Goal: Task Accomplishment & Management: Manage account settings

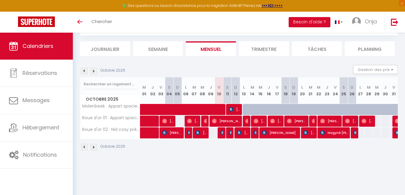
scroll to position [33, 0]
click at [95, 67] on div "Octobre 2025 Gestion des prix Nb Nuits minimum Règles Disponibilité" at bounding box center [239, 71] width 318 height 12
click at [95, 70] on img at bounding box center [93, 71] width 7 height 7
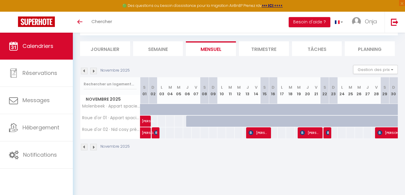
click at [85, 70] on img at bounding box center [84, 71] width 7 height 7
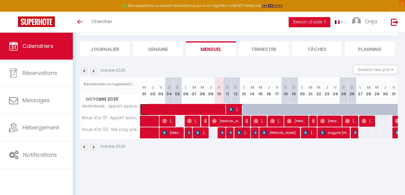
click at [258, 108] on span at bounding box center [215, 109] width 138 height 11
select select "OK"
select select "KO"
select select "0"
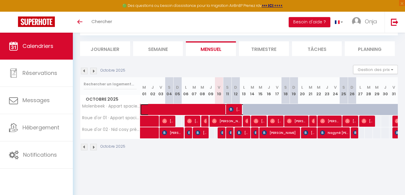
select select "1"
select select
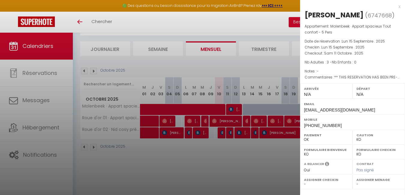
click at [396, 8] on div "x" at bounding box center [350, 6] width 100 height 7
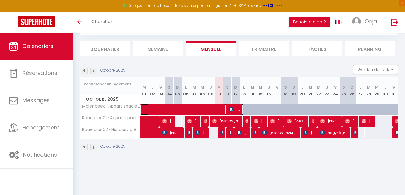
click at [246, 108] on span at bounding box center [215, 109] width 138 height 11
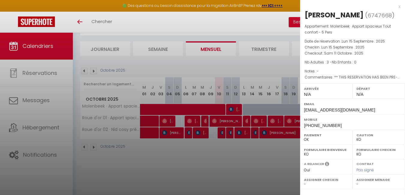
click at [394, 6] on div "x" at bounding box center [350, 6] width 100 height 7
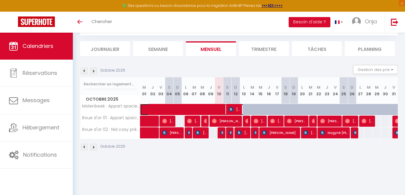
click at [246, 106] on span at bounding box center [215, 109] width 138 height 11
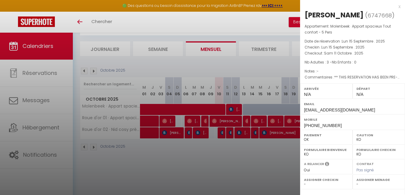
click at [393, 7] on div "x" at bounding box center [350, 6] width 100 height 7
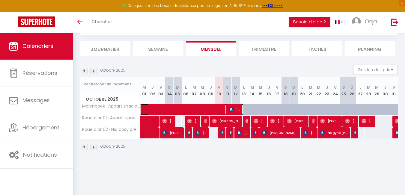
click at [245, 105] on span at bounding box center [215, 109] width 138 height 11
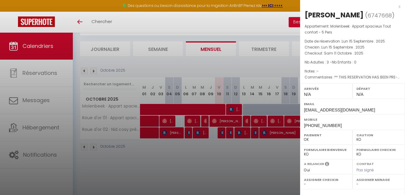
click at [394, 7] on div "x" at bounding box center [350, 6] width 100 height 7
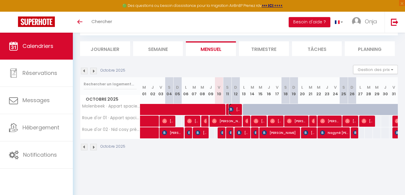
click at [234, 108] on span "[PERSON_NAME]" at bounding box center [234, 109] width 11 height 11
